Goal: Task Accomplishment & Management: Manage account settings

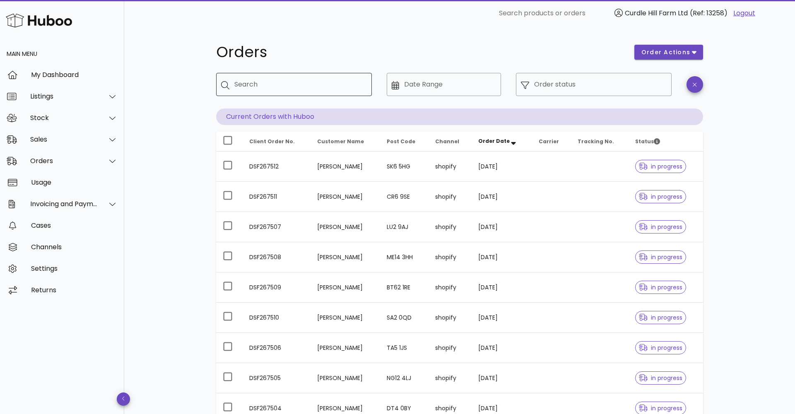
click at [252, 82] on div "Search" at bounding box center [299, 84] width 131 height 23
paste input "*********"
type input "*********"
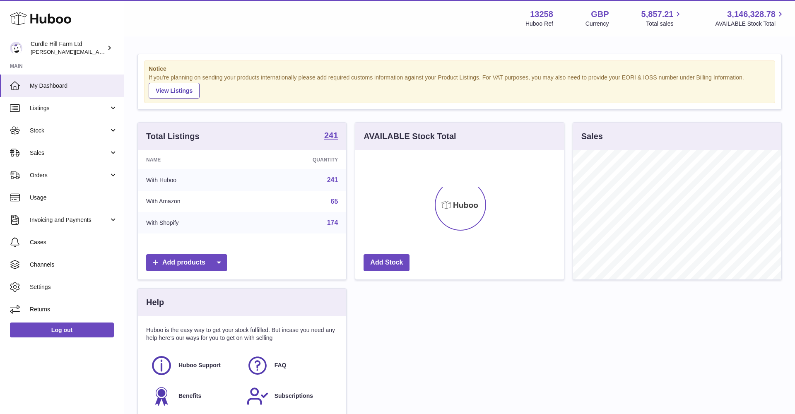
scroll to position [129, 209]
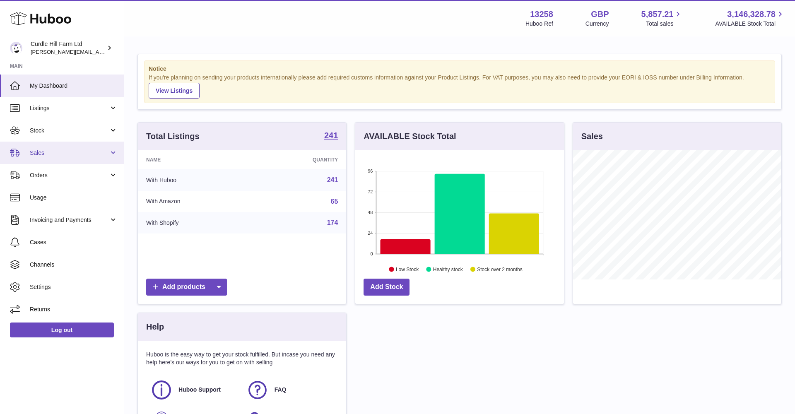
click at [49, 152] on span "Sales" at bounding box center [69, 153] width 79 height 8
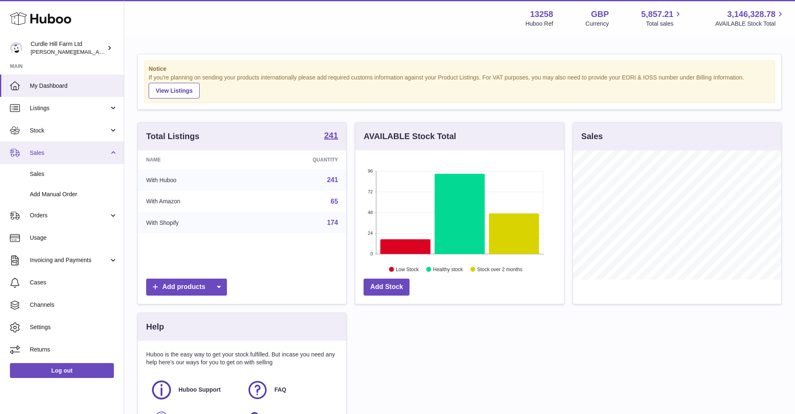
click at [44, 154] on span "Sales" at bounding box center [69, 153] width 79 height 8
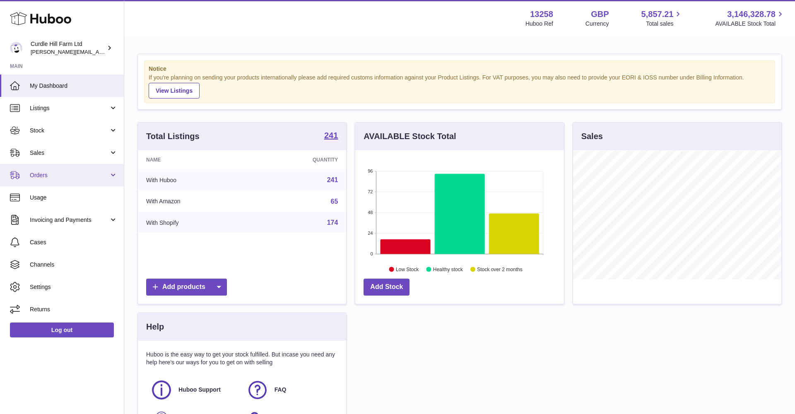
click at [40, 176] on span "Orders" at bounding box center [69, 175] width 79 height 8
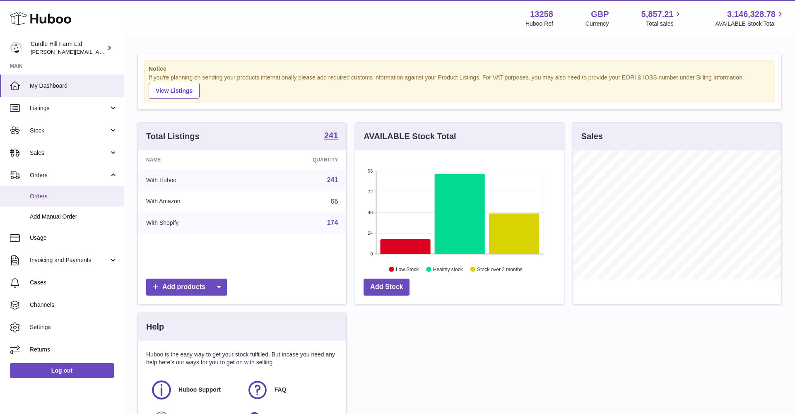
click at [45, 192] on span "Orders" at bounding box center [74, 196] width 88 height 8
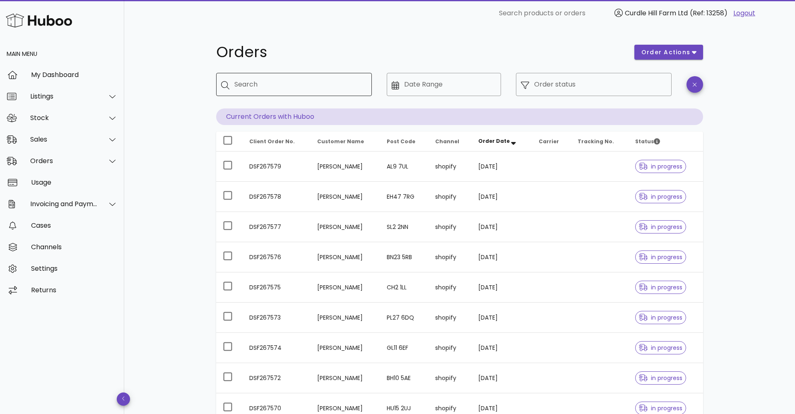
click at [256, 82] on input "Search" at bounding box center [299, 84] width 131 height 13
paste input "*********"
type input "*********"
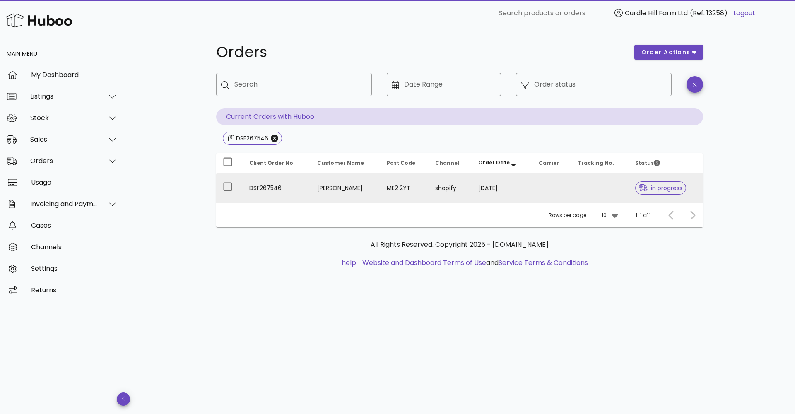
click at [349, 184] on td "Toni Houbart" at bounding box center [345, 188] width 70 height 30
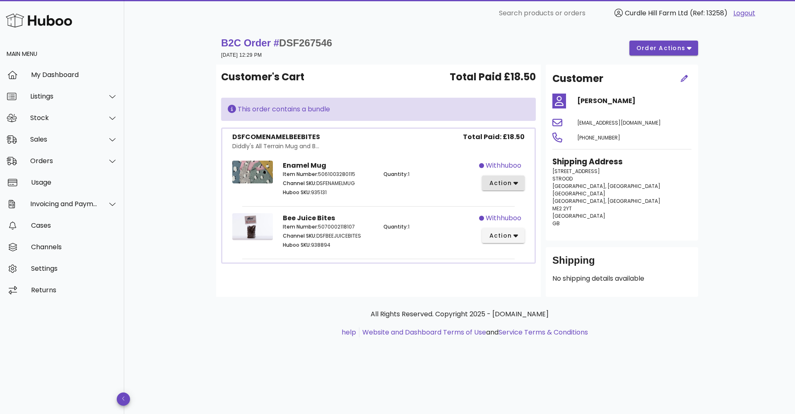
click at [503, 185] on span "action" at bounding box center [499, 183] width 23 height 9
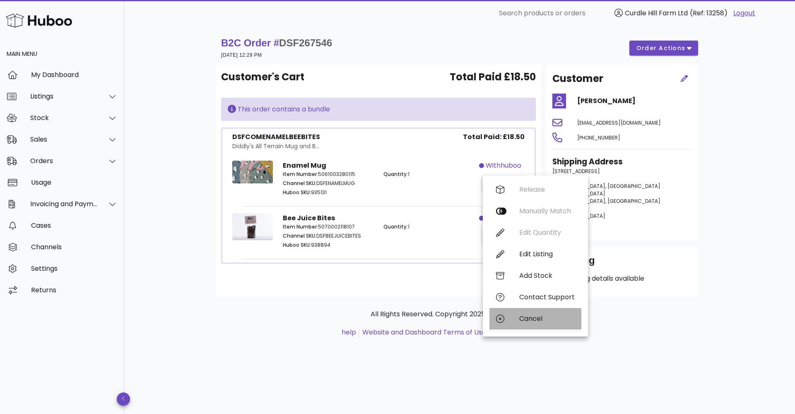
click at [527, 313] on div "Cancel" at bounding box center [535, 319] width 92 height 22
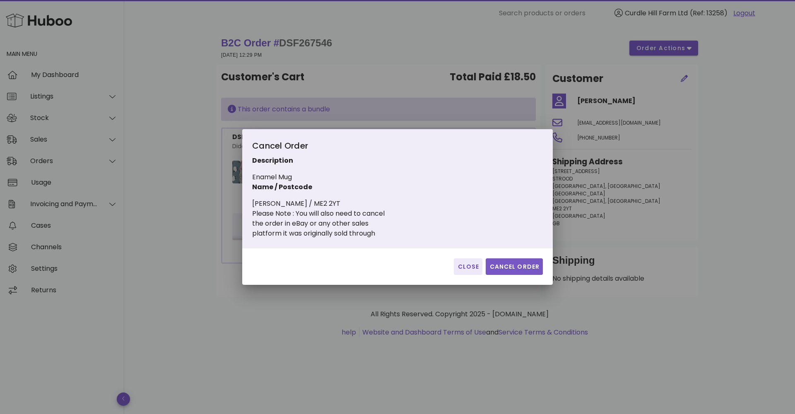
click at [508, 269] on span "Cancel Order" at bounding box center [514, 266] width 51 height 9
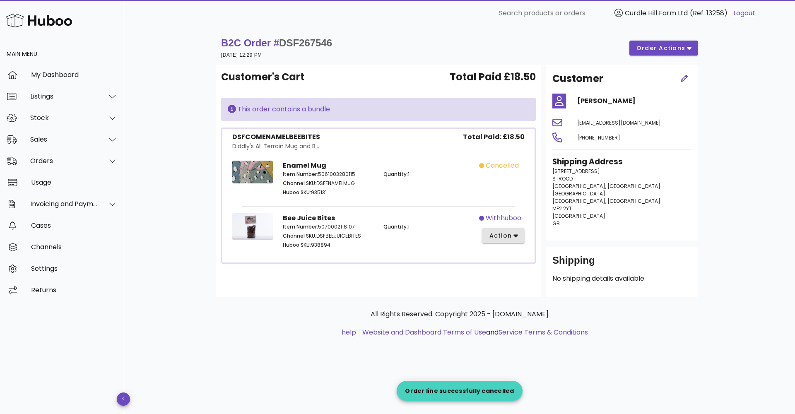
click at [498, 234] on button "action" at bounding box center [503, 235] width 43 height 15
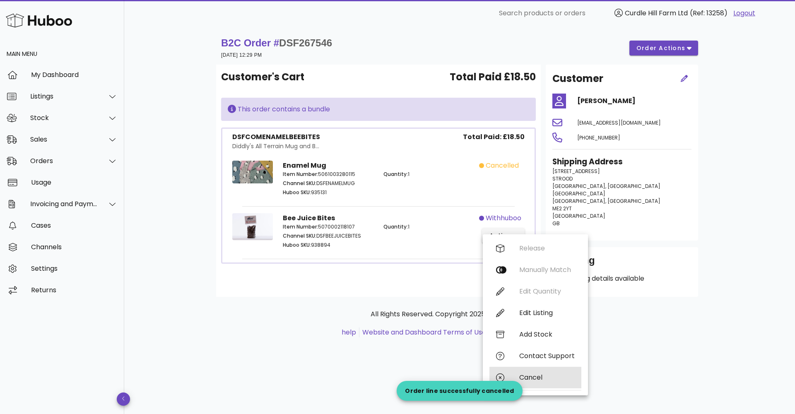
drag, startPoint x: 530, startPoint y: 379, endPoint x: 530, endPoint y: 371, distance: 7.9
click at [529, 376] on div "Cancel" at bounding box center [546, 377] width 55 height 8
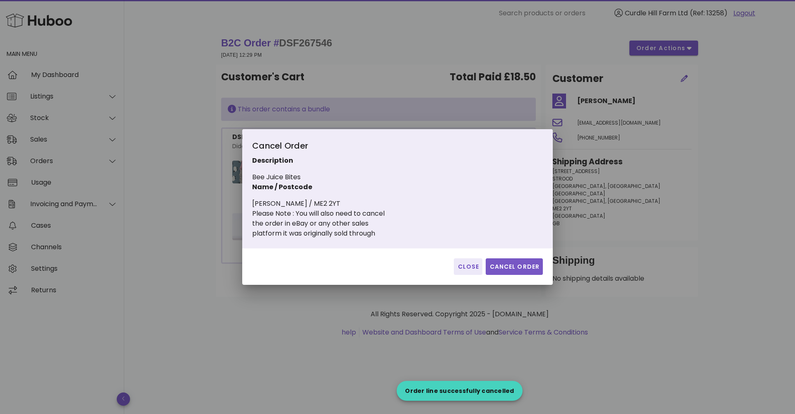
click at [507, 258] on button "Cancel Order" at bounding box center [514, 266] width 57 height 17
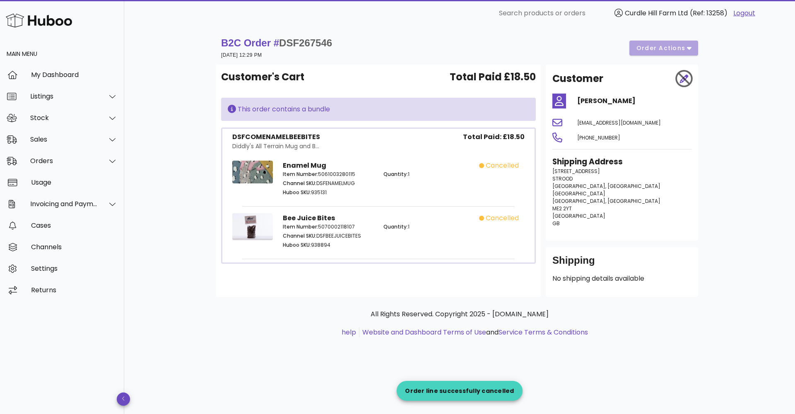
click at [651, 43] on div "B2C Order # DSF267546 02 October 2025 at 12:29 PM order actions" at bounding box center [459, 47] width 477 height 23
click at [653, 48] on div "B2C Order # DSF267546 02 October 2025 at 12:29 PM order actions" at bounding box center [459, 47] width 477 height 23
click at [659, 46] on div "B2C Order # DSF267546 02 October 2025 at 12:29 PM order actions" at bounding box center [459, 47] width 477 height 23
click at [171, 134] on div "B2C Order # DSF267546 02 October 2025 at 12:29 PM order actions Customer's Cart…" at bounding box center [459, 219] width 671 height 387
click at [49, 127] on div "Stock" at bounding box center [62, 118] width 124 height 22
